Goal: Information Seeking & Learning: Find specific fact

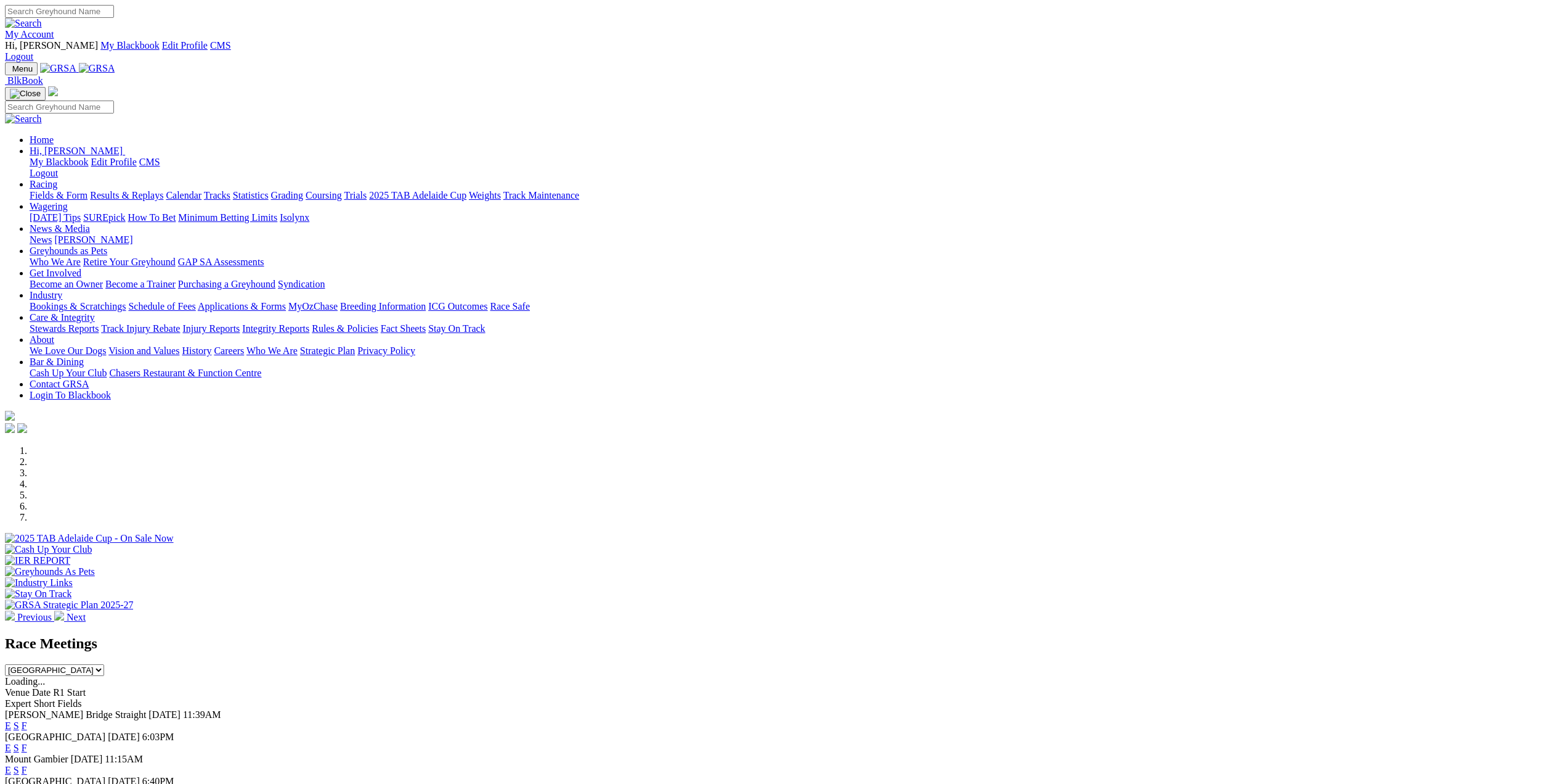
click at [57, 179] on link "Racing" at bounding box center [44, 183] width 27 height 11
click at [114, 11] on input "Search" at bounding box center [59, 11] width 109 height 13
type input "mallee beauty"
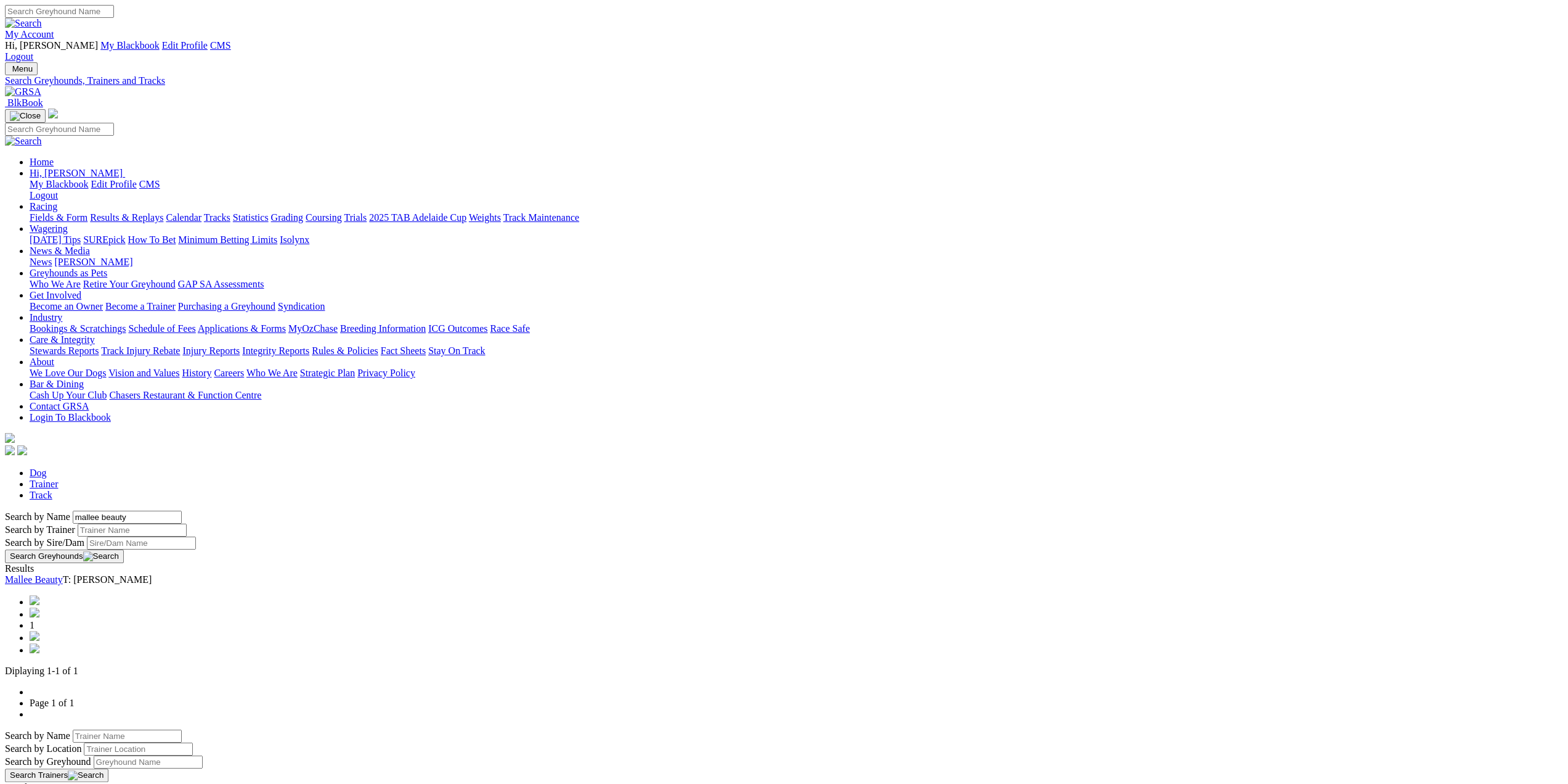
click at [63, 574] on link "Mallee Beauty" at bounding box center [34, 579] width 58 height 11
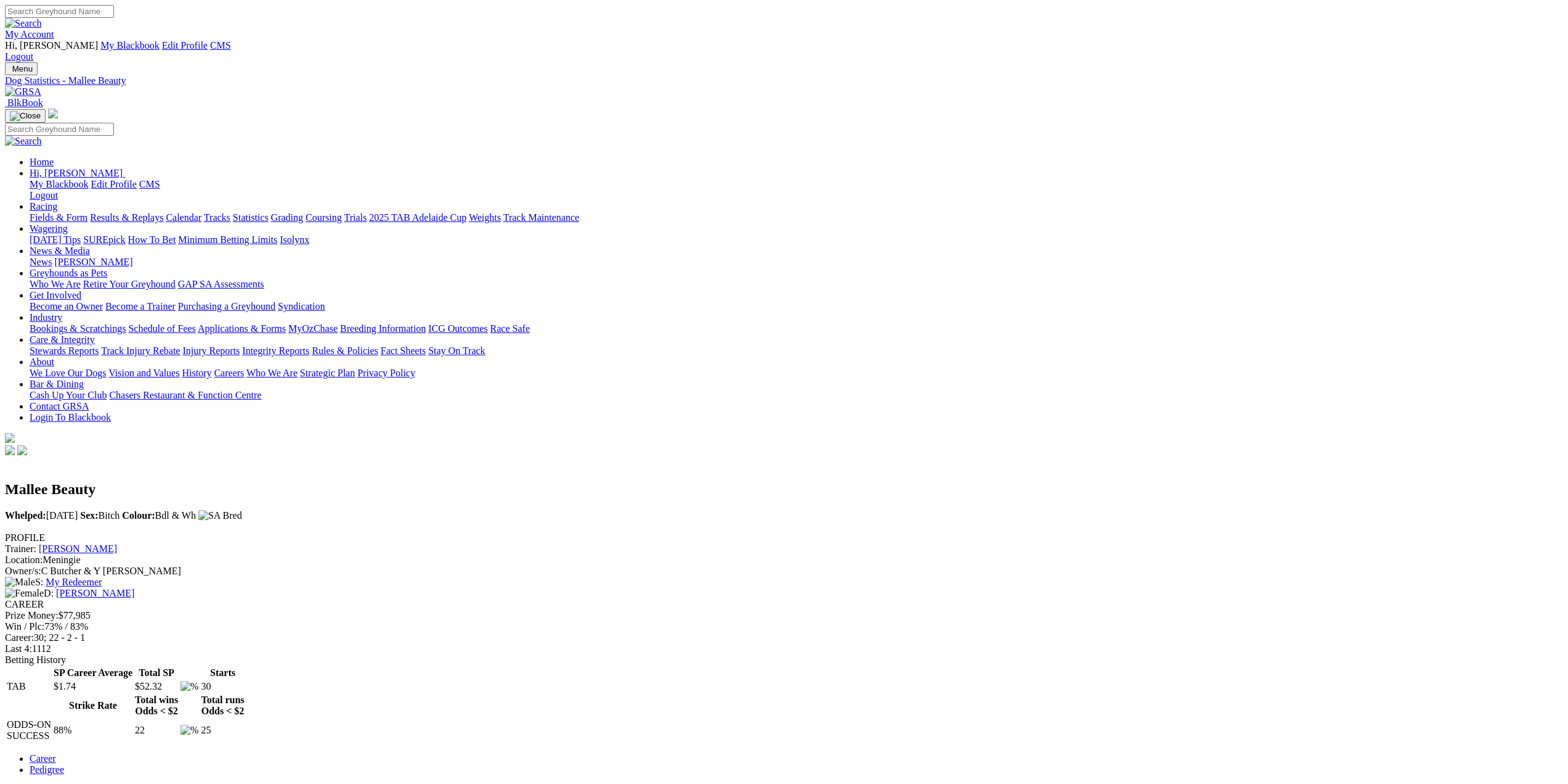
click at [163, 212] on link "Results & Replays" at bounding box center [126, 217] width 74 height 11
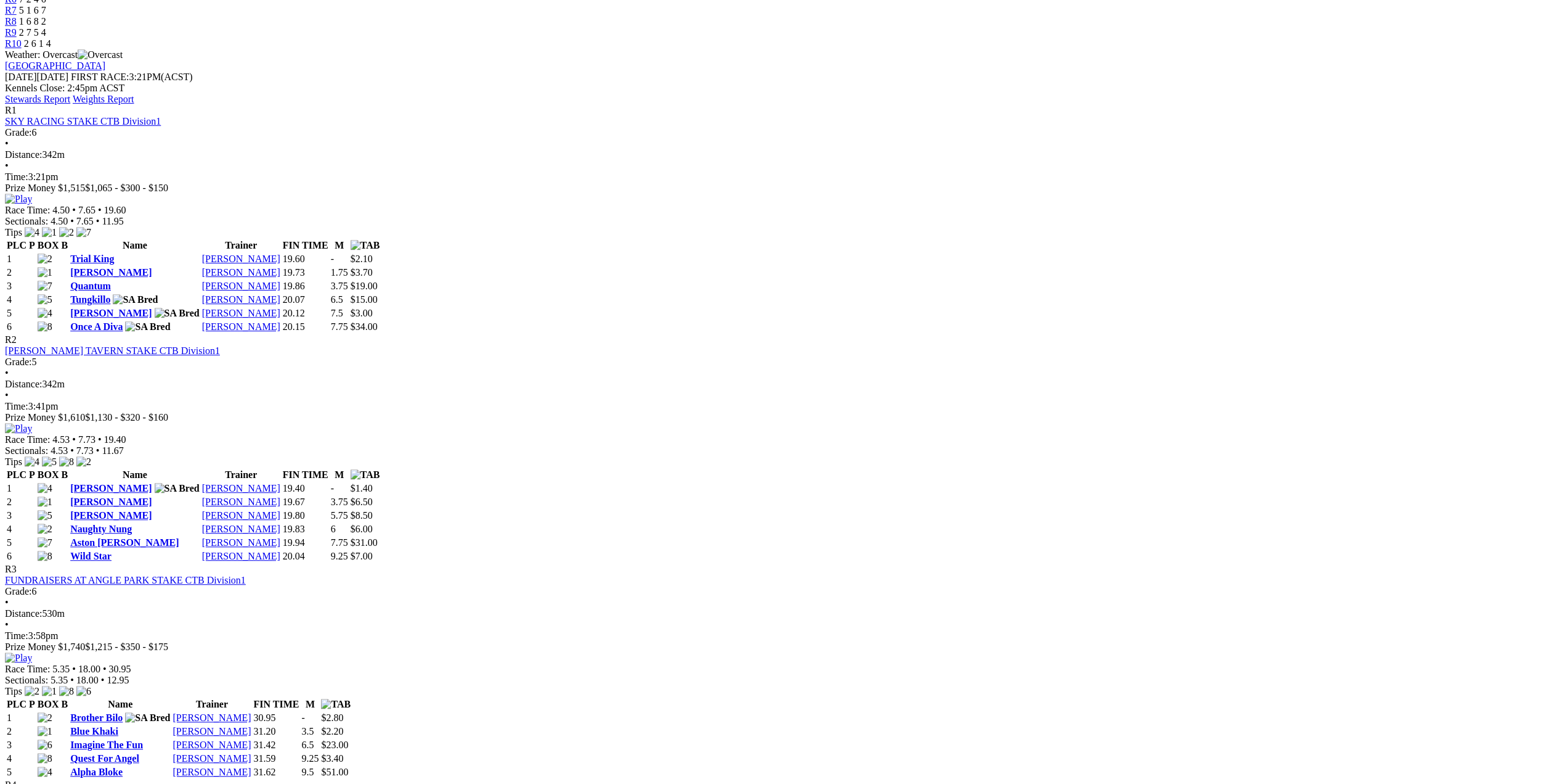
scroll to position [1171, 0]
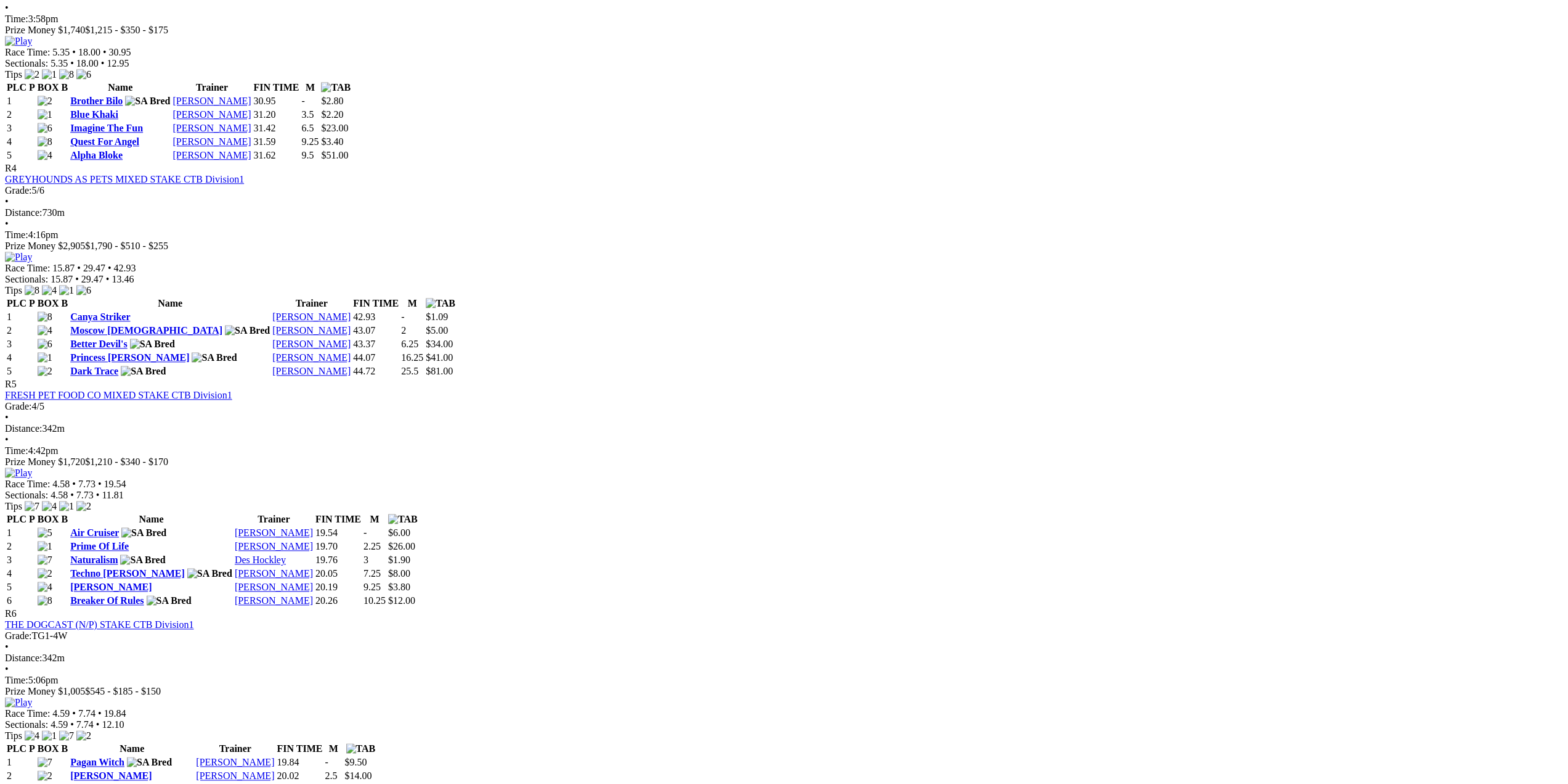
drag, startPoint x: 311, startPoint y: 483, endPoint x: 246, endPoint y: 277, distance: 216.0
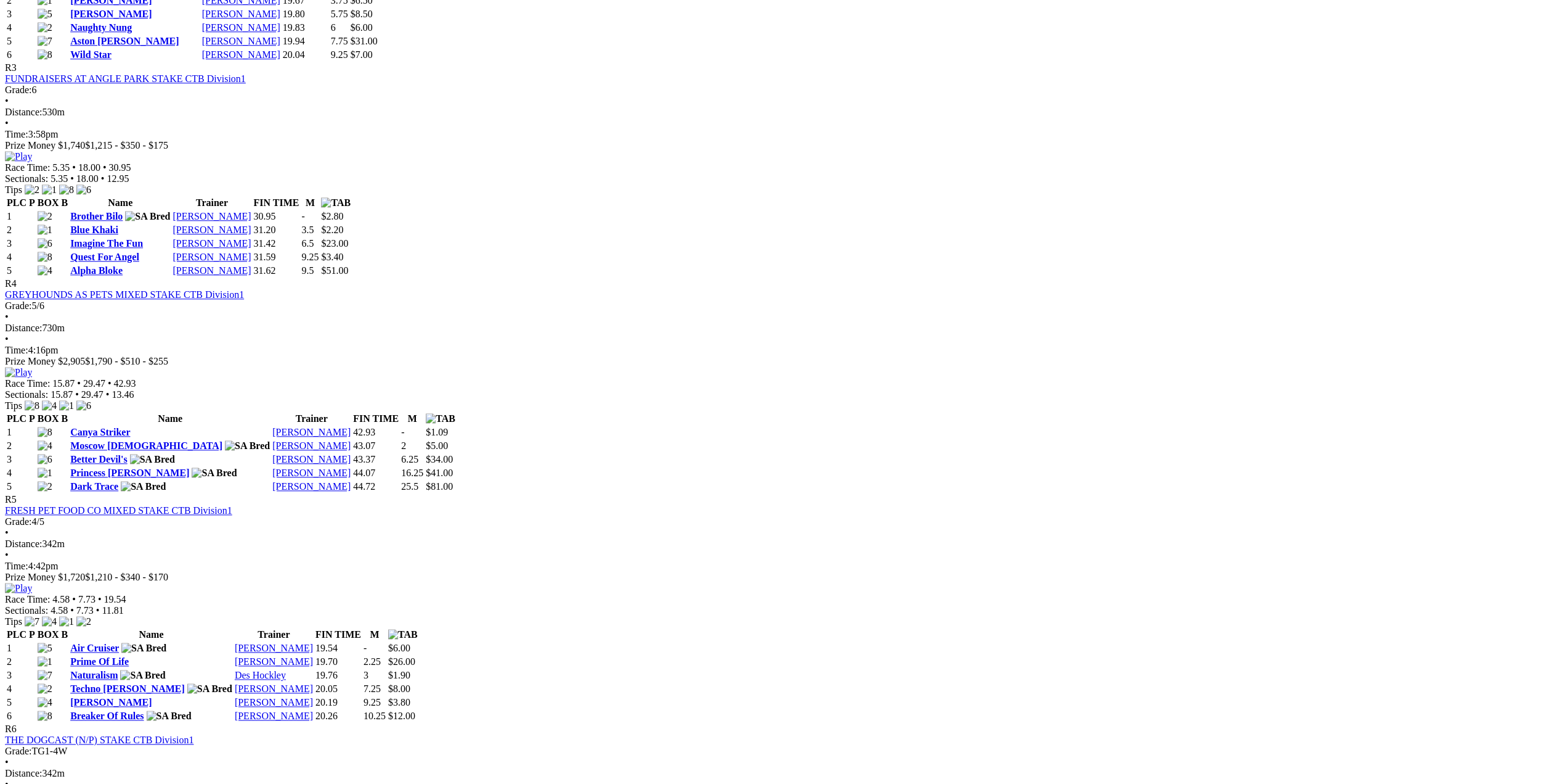
scroll to position [1048, 0]
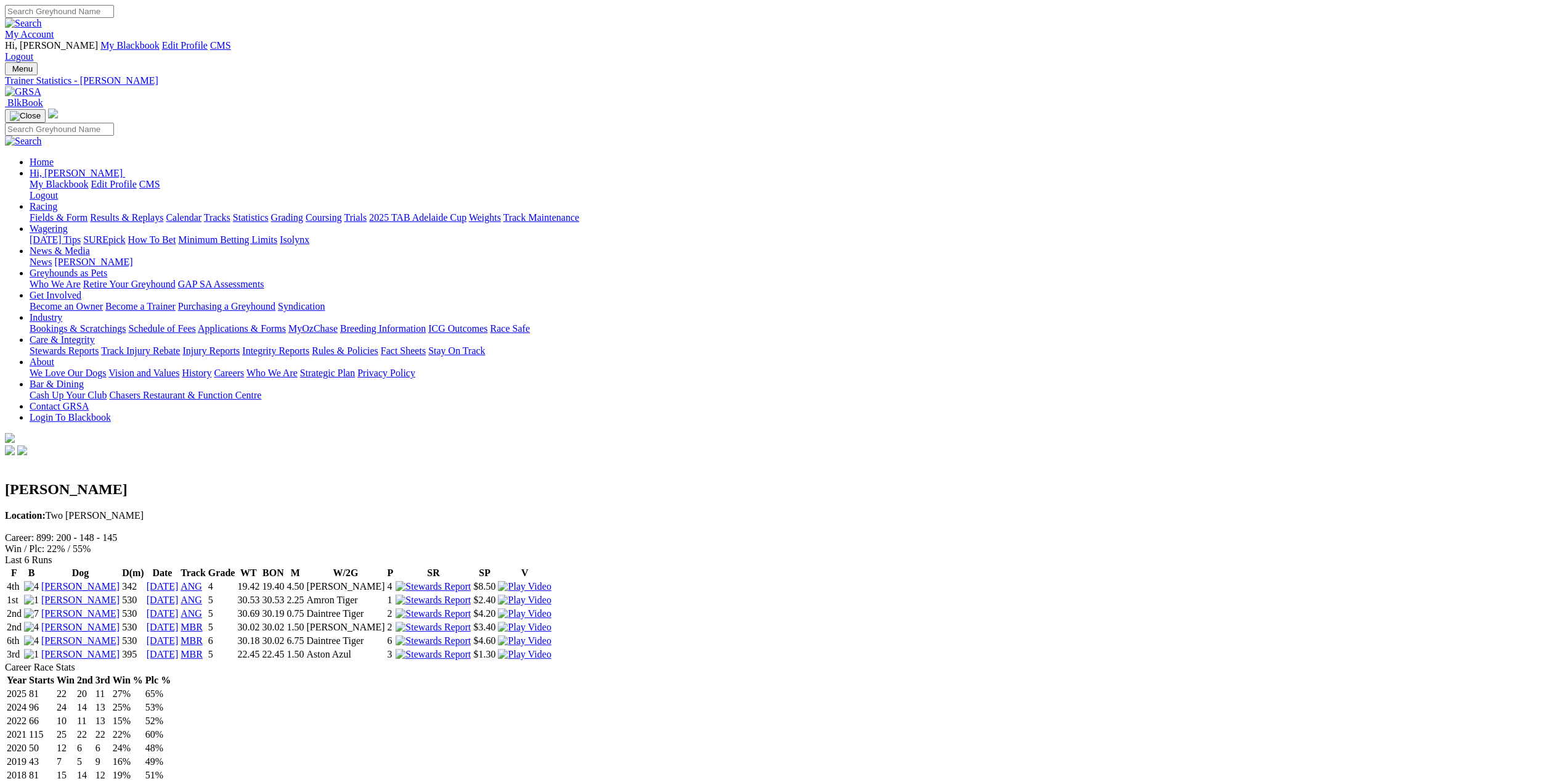
click at [120, 581] on link "[PERSON_NAME]" at bounding box center [80, 586] width 78 height 11
click at [120, 594] on link "[PERSON_NAME]" at bounding box center [80, 599] width 78 height 11
click at [120, 608] on link "[PERSON_NAME]" at bounding box center [80, 613] width 78 height 11
click at [120, 581] on link "[PERSON_NAME]" at bounding box center [80, 586] width 78 height 11
click at [120, 594] on link "[PERSON_NAME]" at bounding box center [80, 599] width 78 height 11
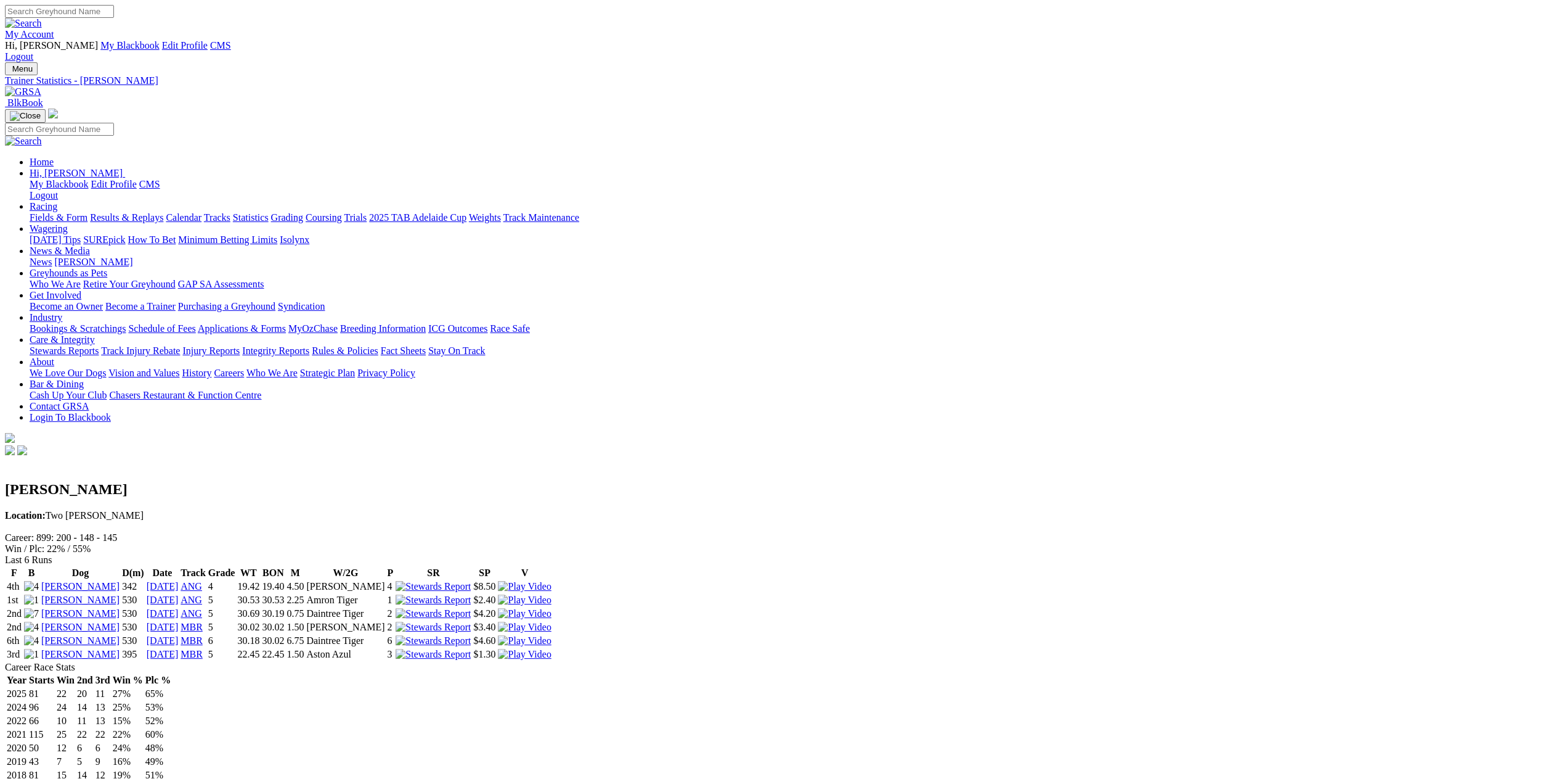
click at [120, 608] on link "[PERSON_NAME]" at bounding box center [80, 613] width 78 height 11
click at [120, 635] on link "[PERSON_NAME]" at bounding box center [80, 640] width 78 height 11
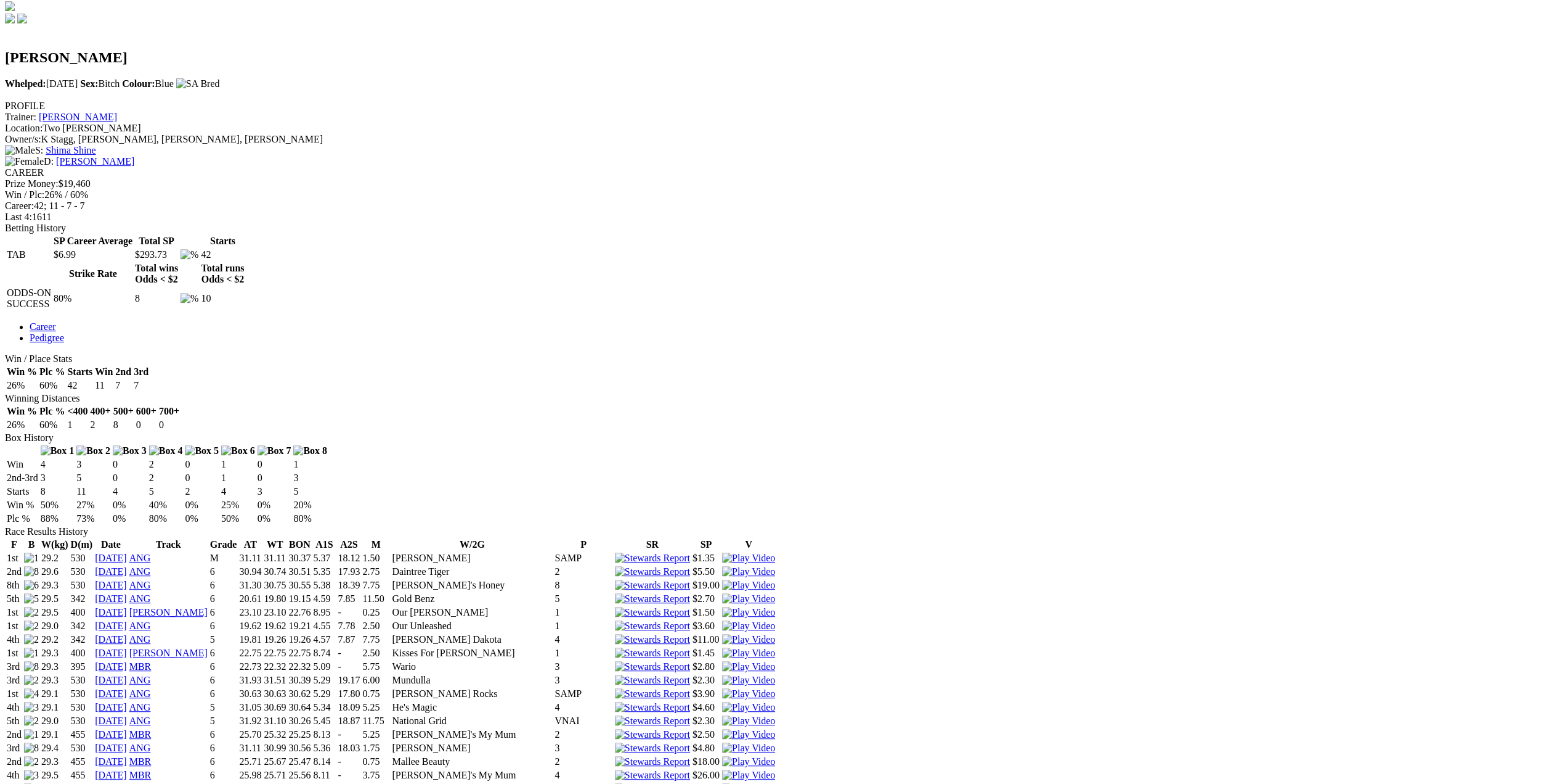
scroll to position [61, 0]
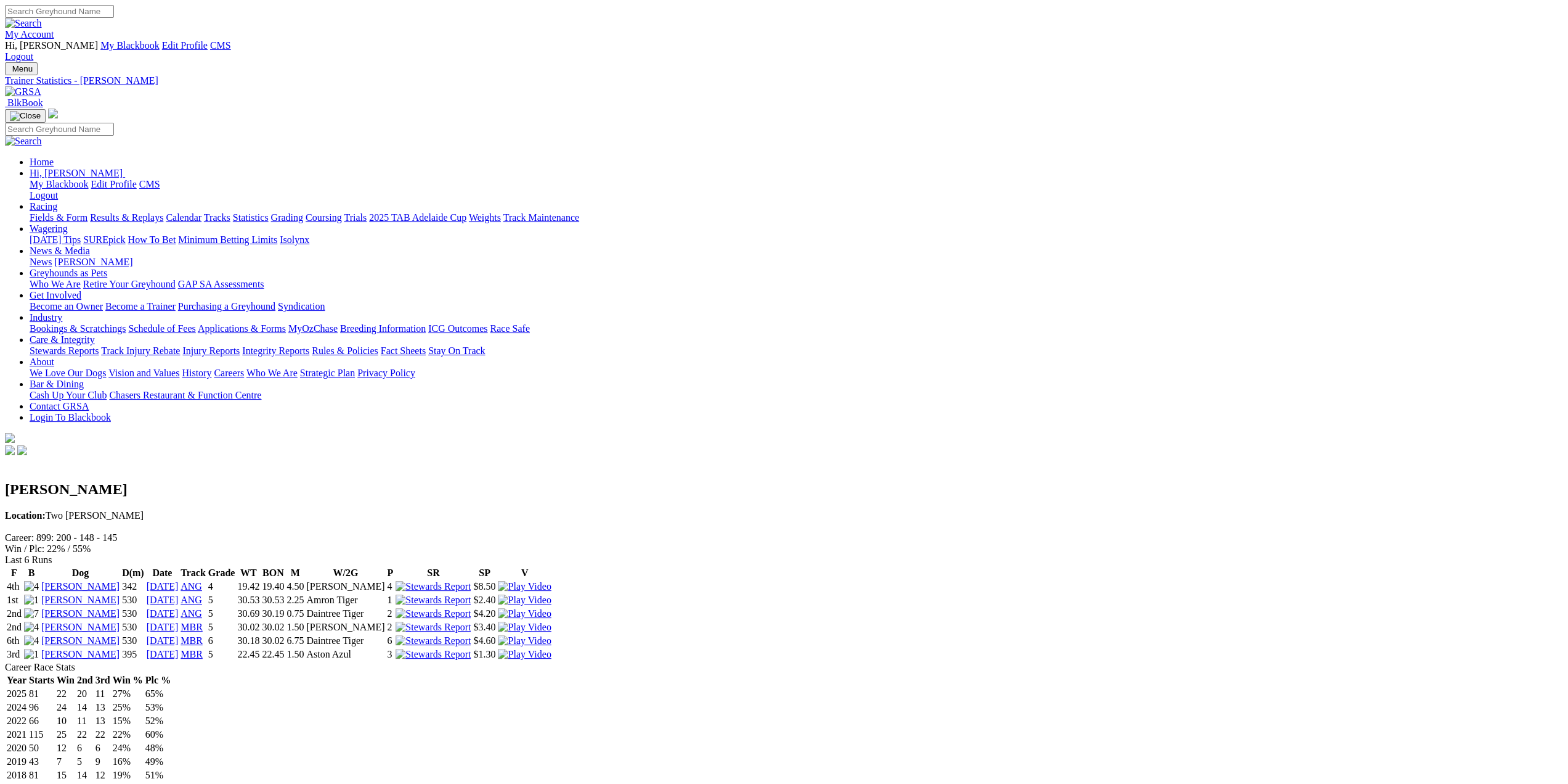
click at [114, 18] on input "Search" at bounding box center [59, 11] width 109 height 13
type input "mallee beauty"
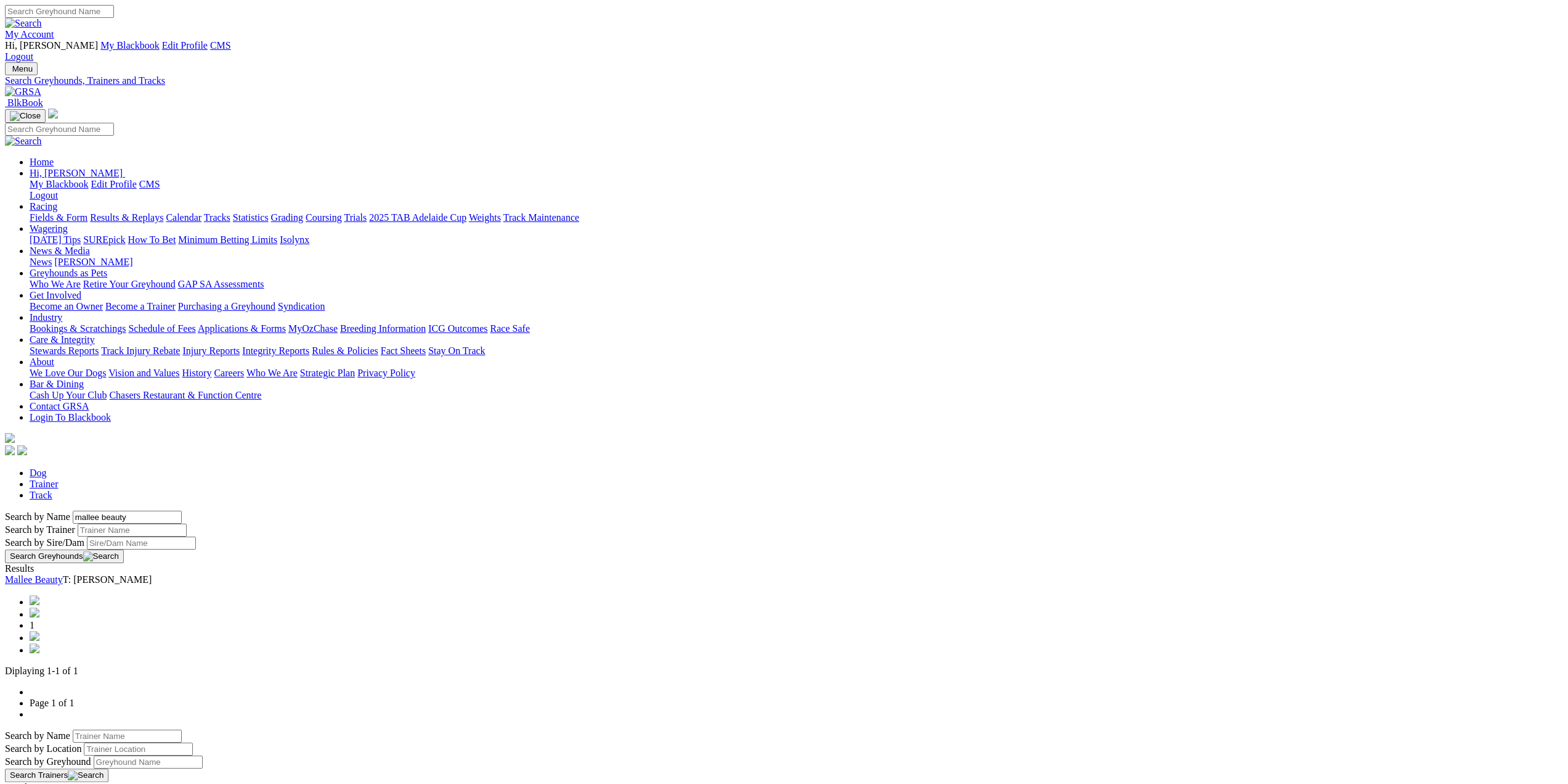
click at [63, 574] on link "Mallee Beauty" at bounding box center [34, 579] width 58 height 11
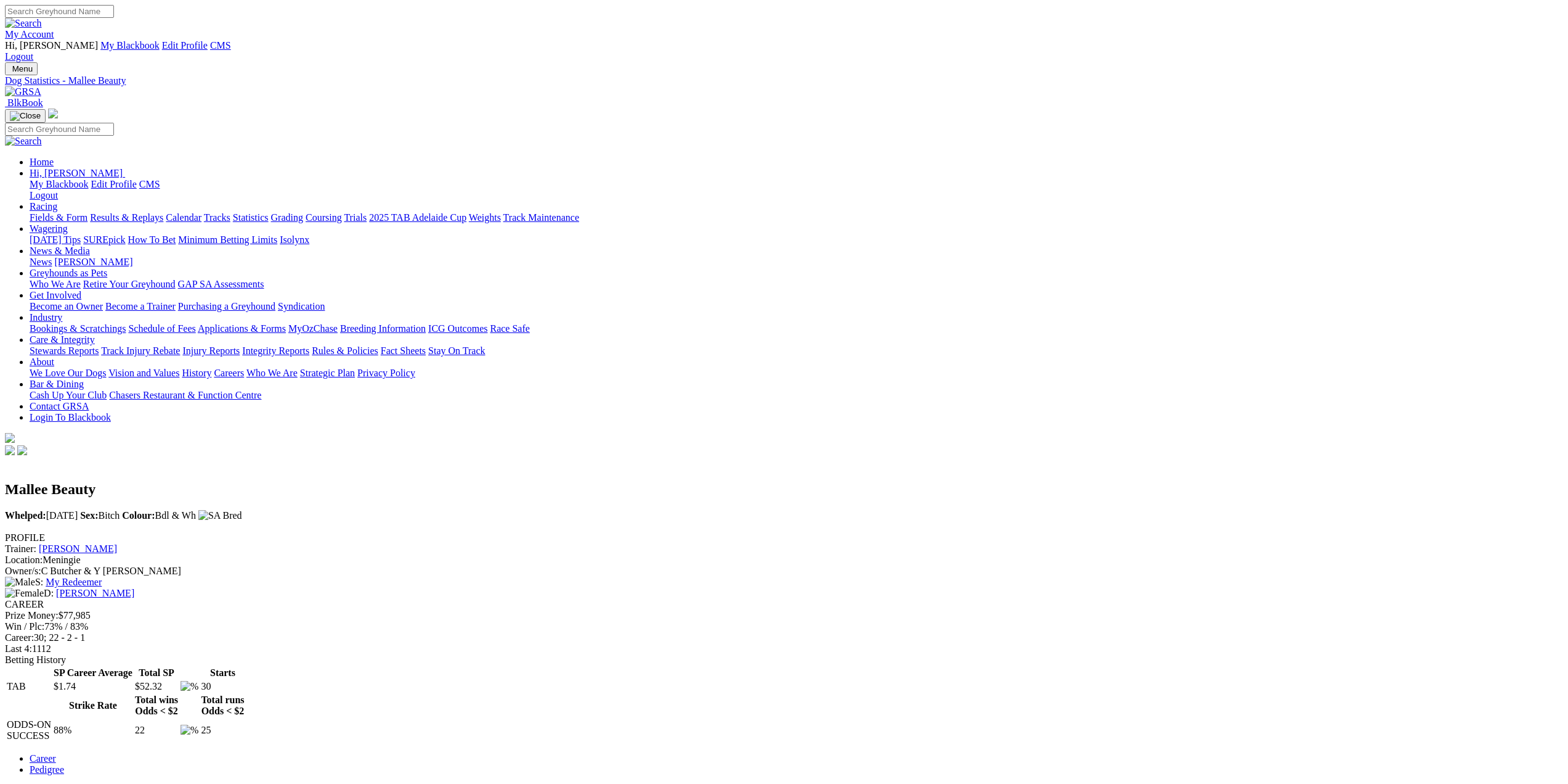
scroll to position [432, 0]
